Goal: Transaction & Acquisition: Purchase product/service

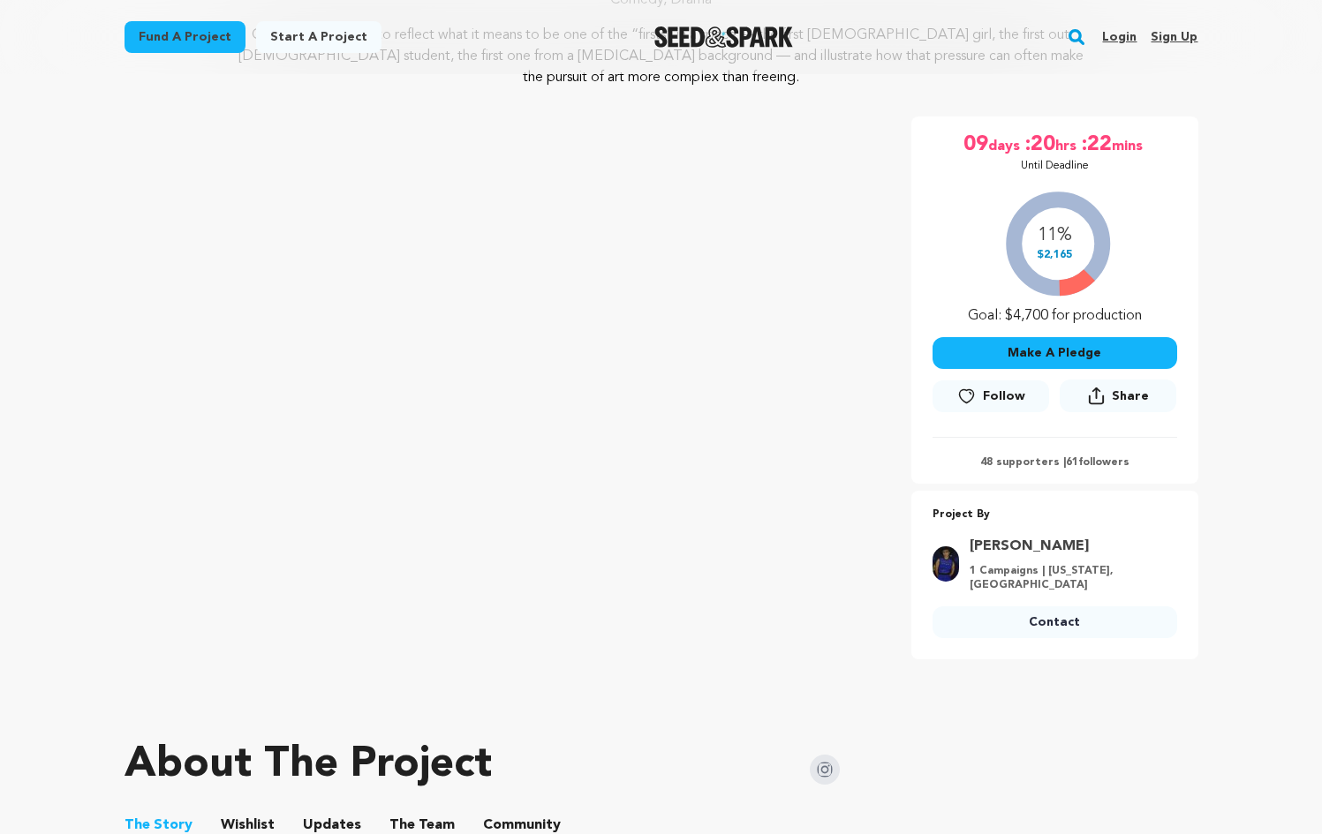
scroll to position [169, 0]
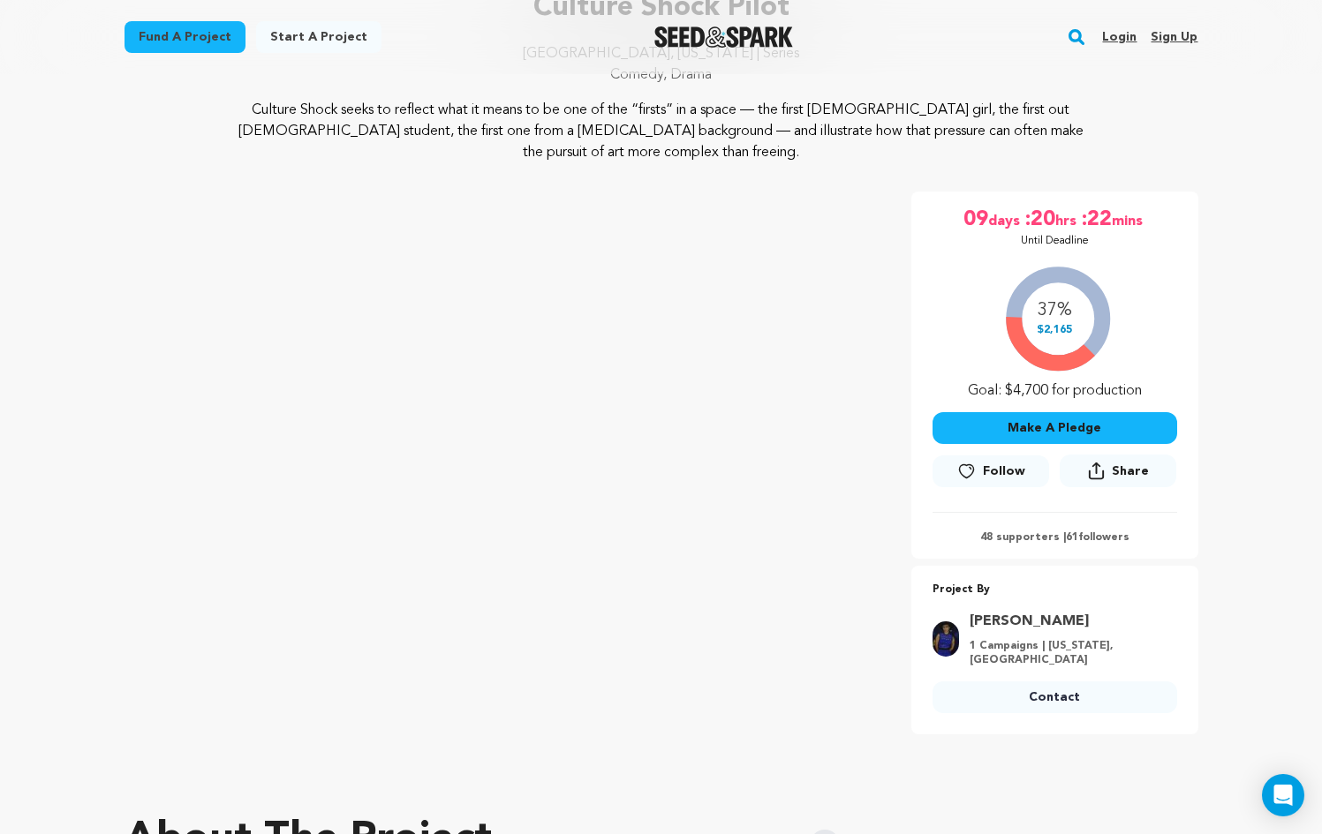
click at [1085, 36] on rect "button" at bounding box center [1076, 36] width 21 height 21
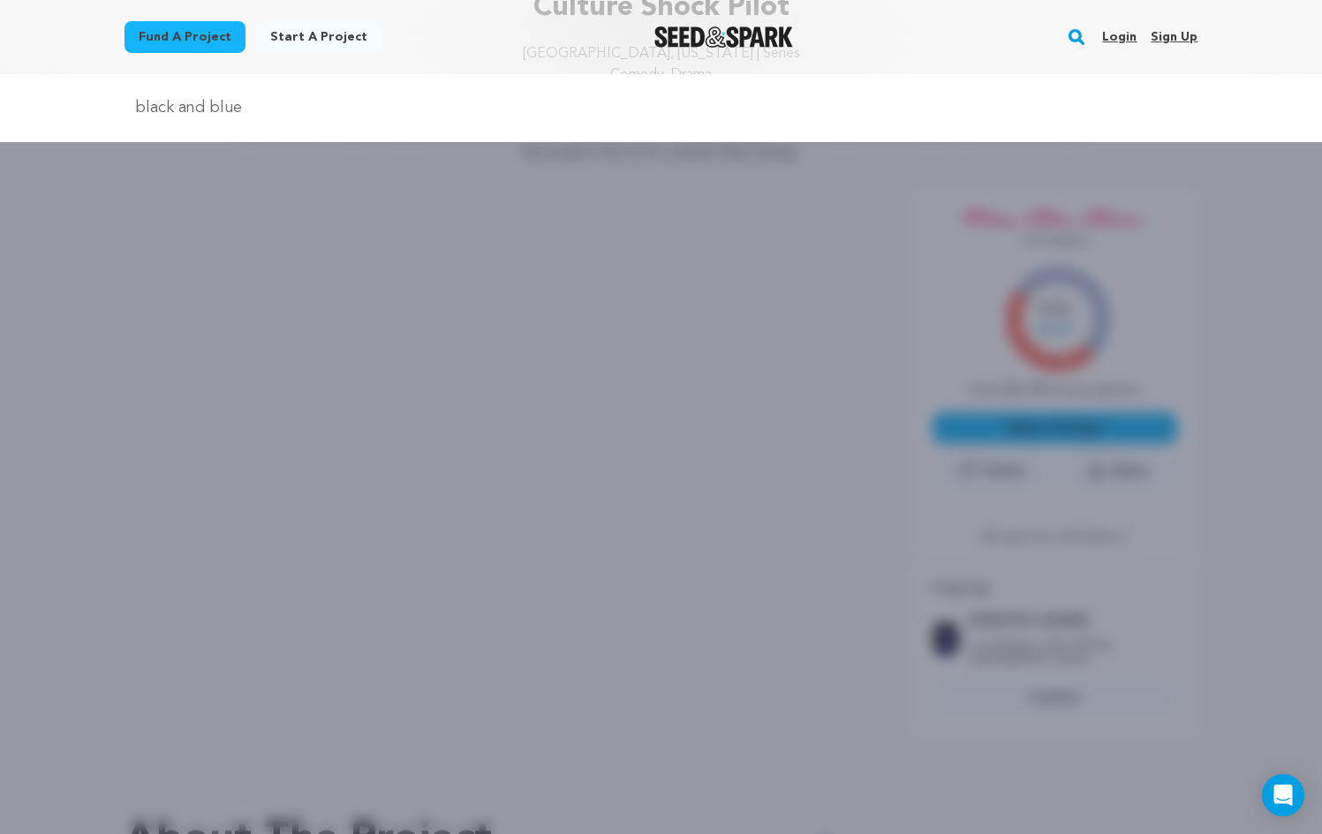
type input "black and blue"
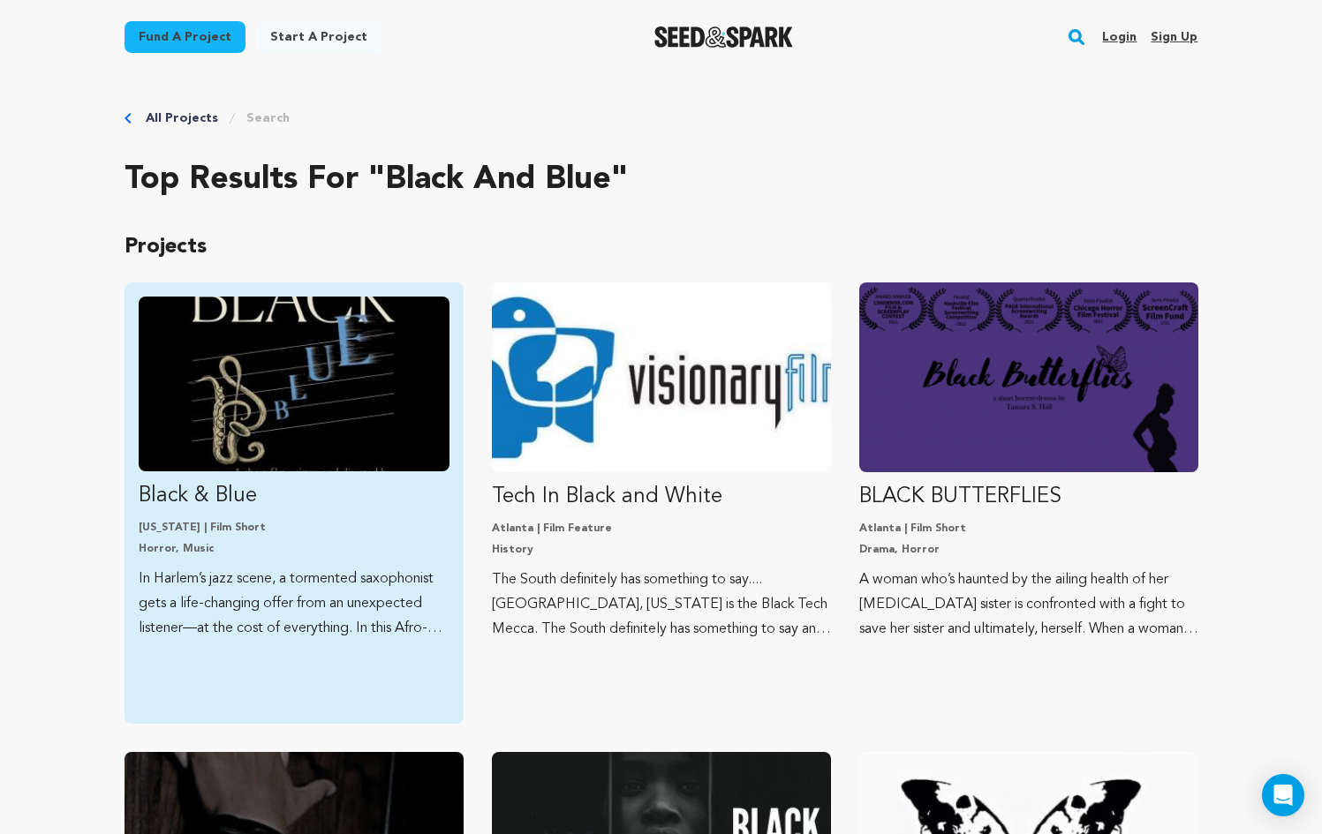
click at [272, 417] on img "Fund Black &amp; Blue" at bounding box center [294, 384] width 311 height 175
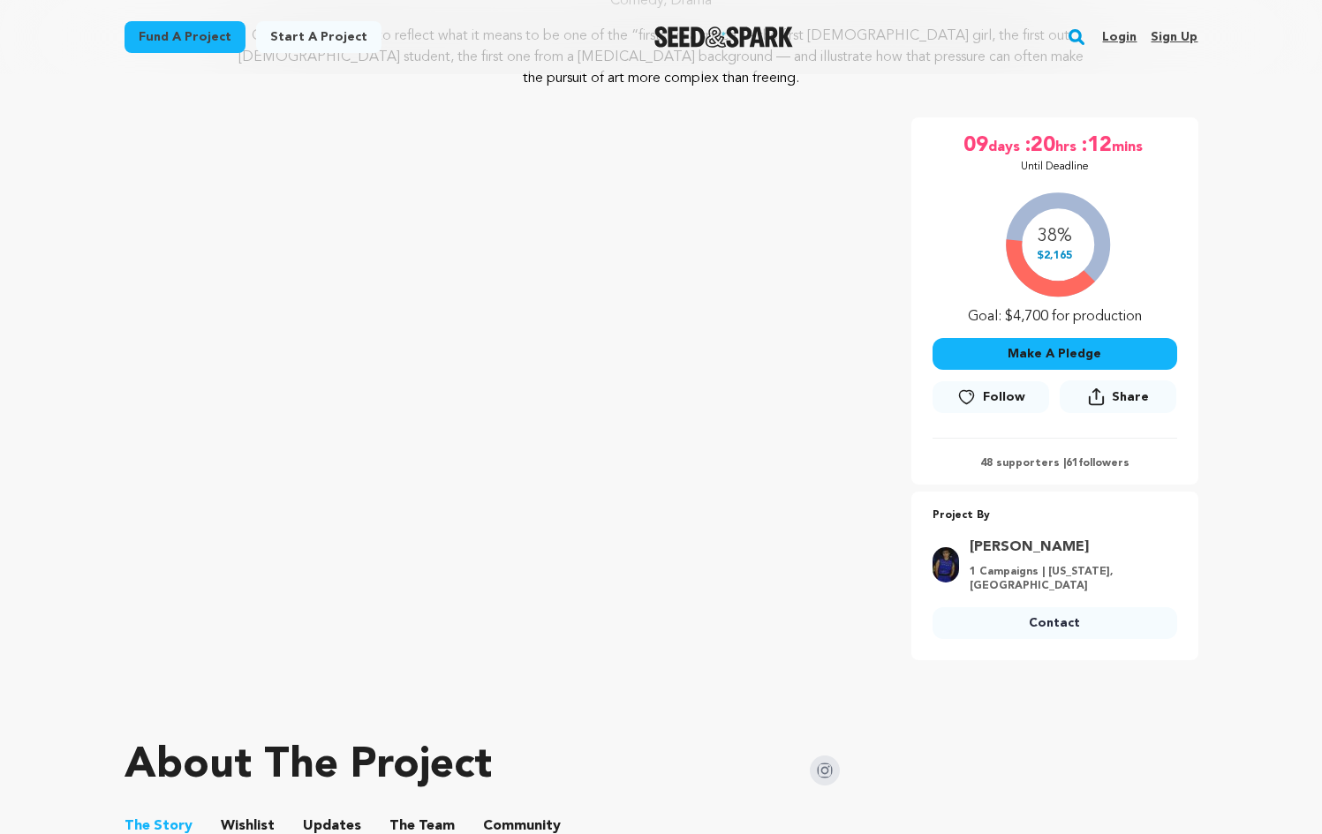
scroll to position [169, 0]
